Goal: Transaction & Acquisition: Purchase product/service

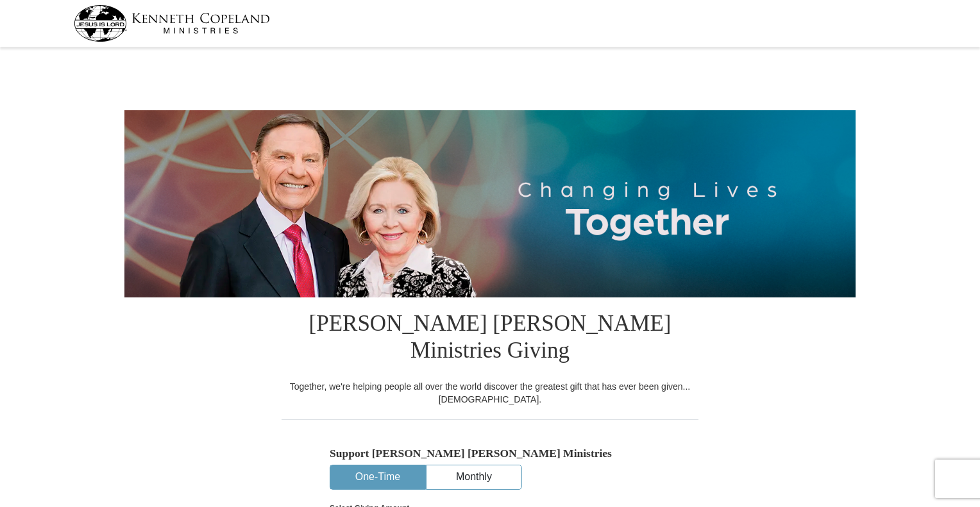
select select "NE"
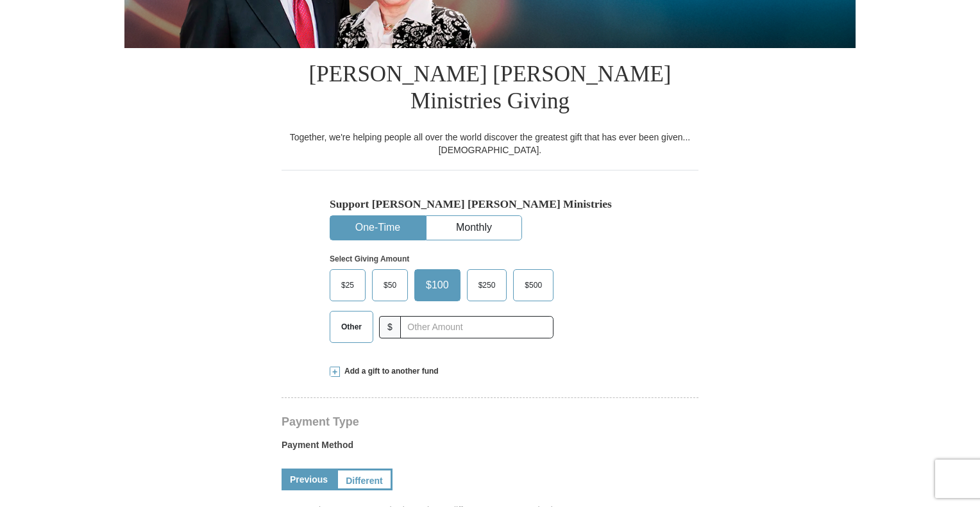
scroll to position [261, 0]
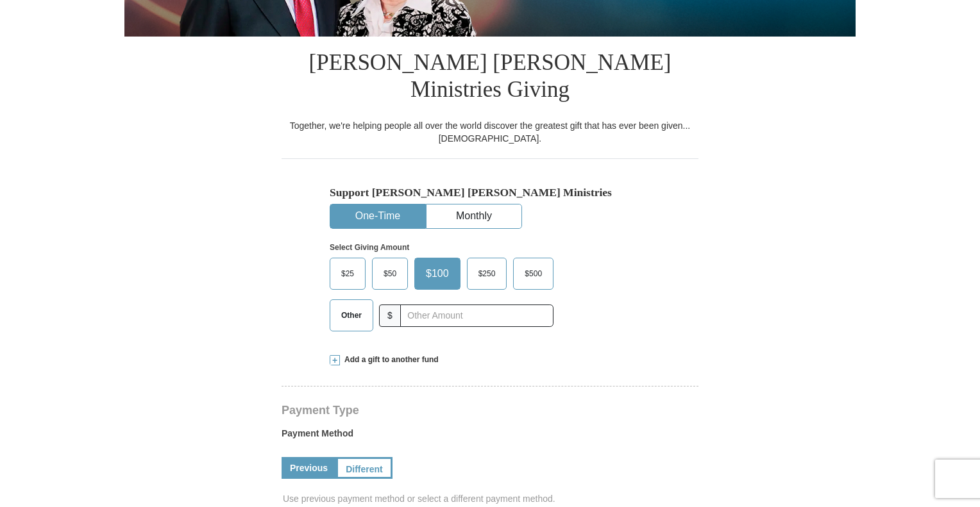
click at [359, 306] on span "Other" at bounding box center [351, 315] width 33 height 19
click at [0, 0] on input "Other" at bounding box center [0, 0] width 0 height 0
click at [356, 355] on span "Add a gift to another fund" at bounding box center [389, 360] width 99 height 11
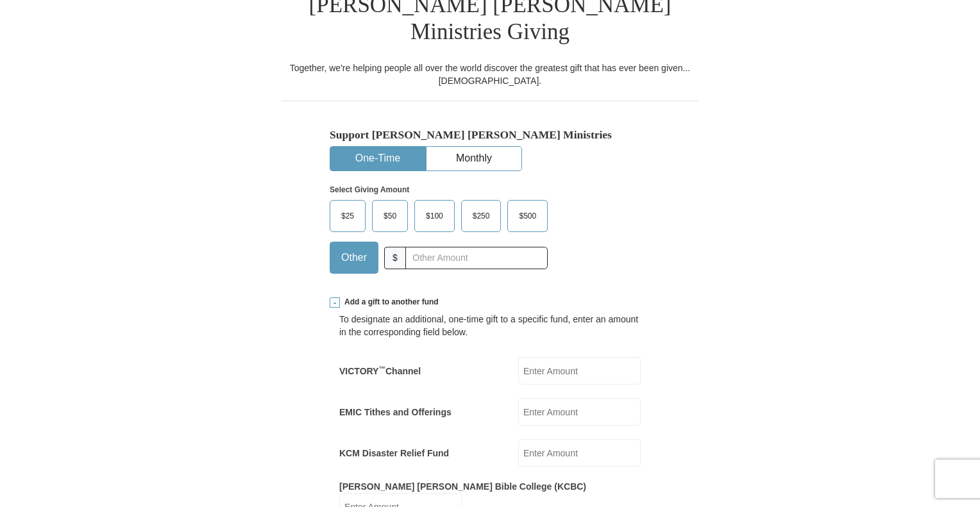
scroll to position [321, 0]
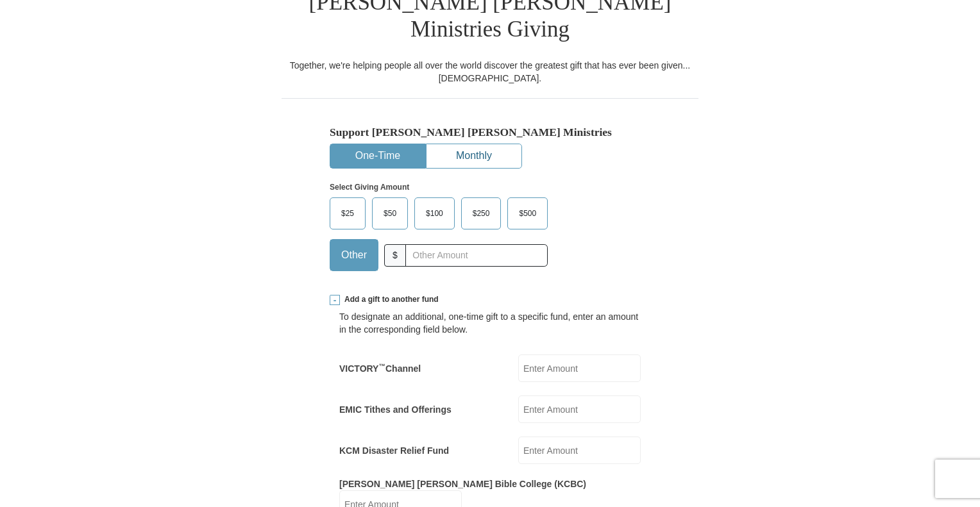
click at [491, 144] on button "Monthly" at bounding box center [474, 156] width 95 height 24
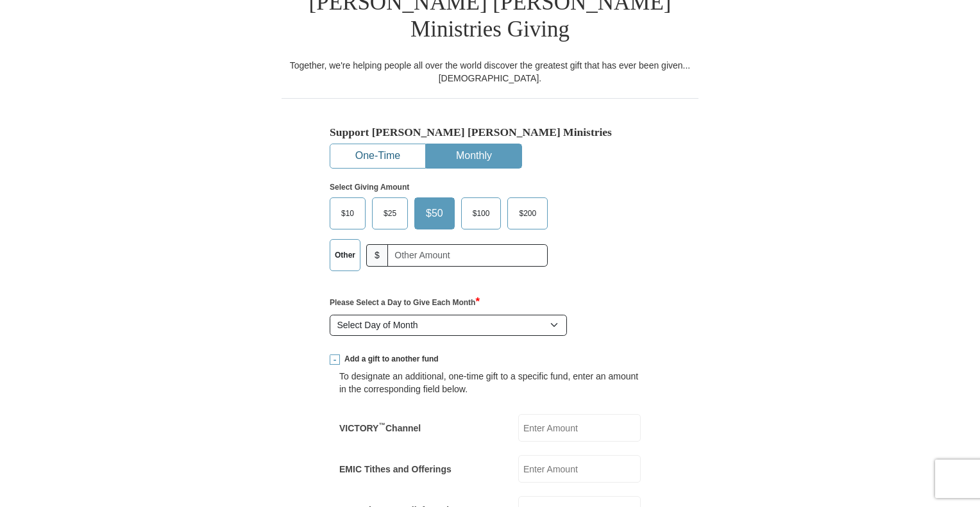
click at [389, 144] on button "One-Time" at bounding box center [377, 156] width 95 height 24
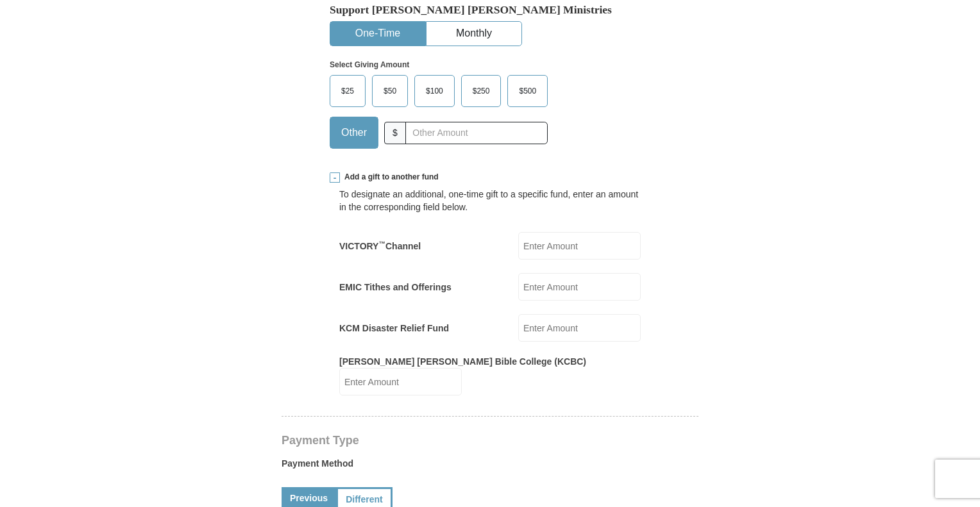
scroll to position [511, 0]
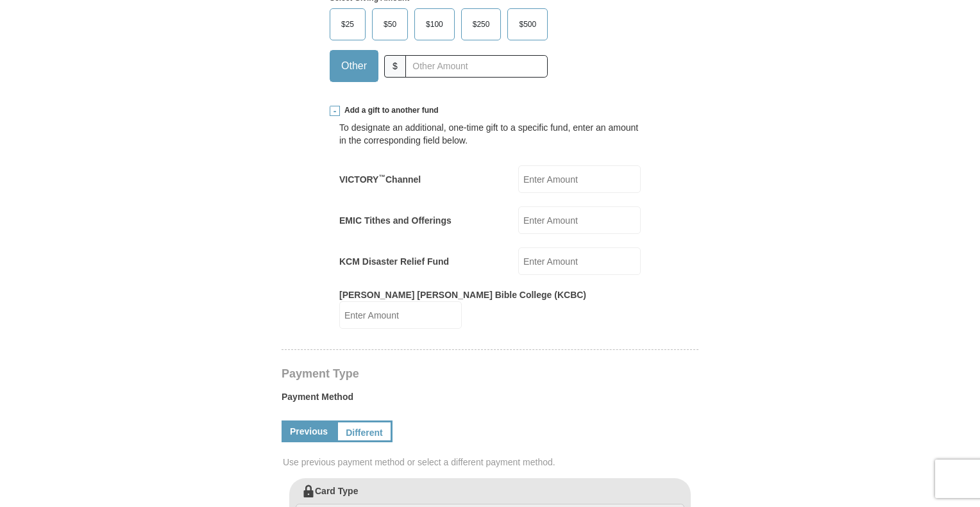
click at [550, 207] on input "EMIC Tithes and Offerings" at bounding box center [579, 221] width 123 height 28
type input "70.00"
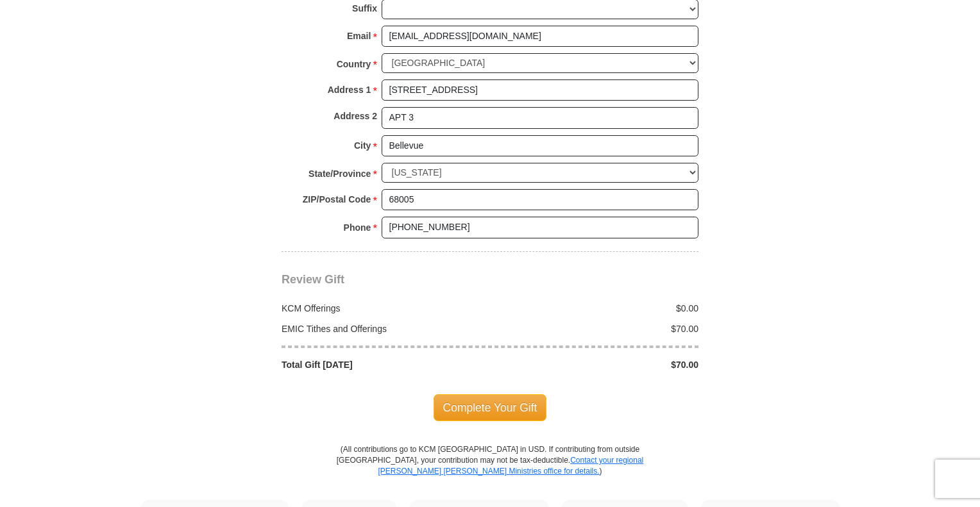
scroll to position [1221, 0]
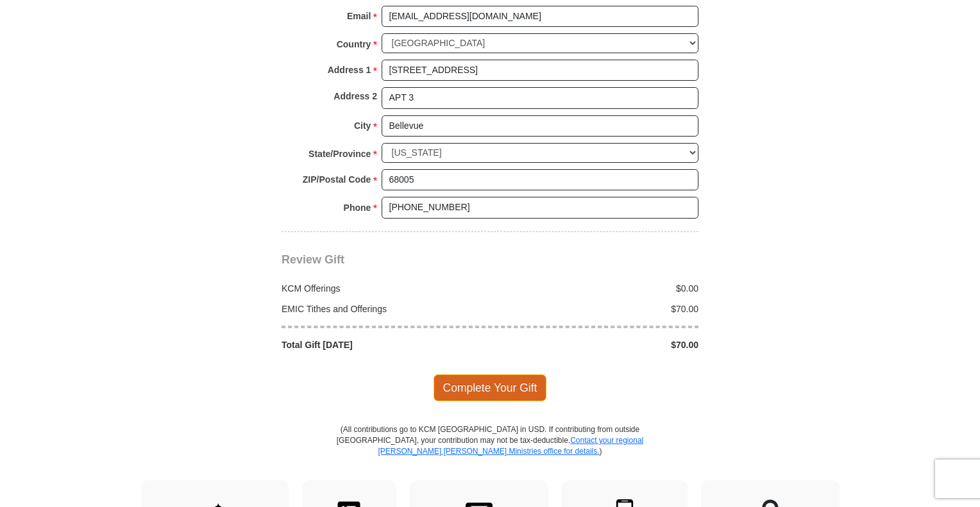
click at [502, 375] on span "Complete Your Gift" at bounding box center [491, 388] width 114 height 27
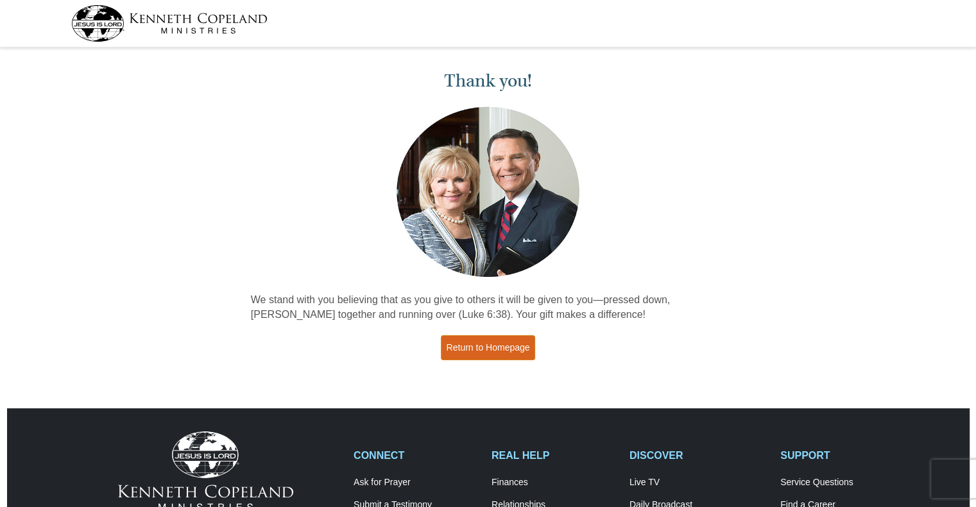
click at [525, 351] on link "Return to Homepage" at bounding box center [488, 348] width 95 height 25
